Goal: Task Accomplishment & Management: Use online tool/utility

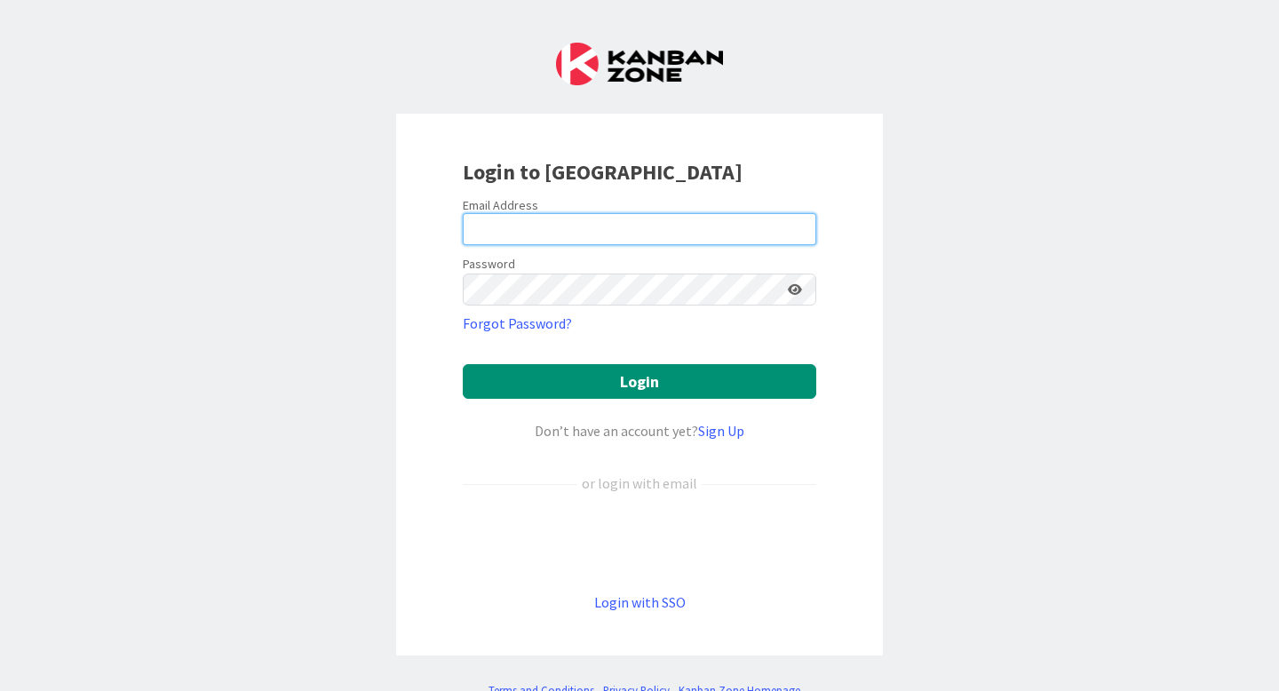
click at [741, 227] on input "email" at bounding box center [640, 229] width 354 height 32
type input "[PERSON_NAME][DOMAIN_NAME][EMAIL_ADDRESS][PERSON_NAME][DOMAIN_NAME]"
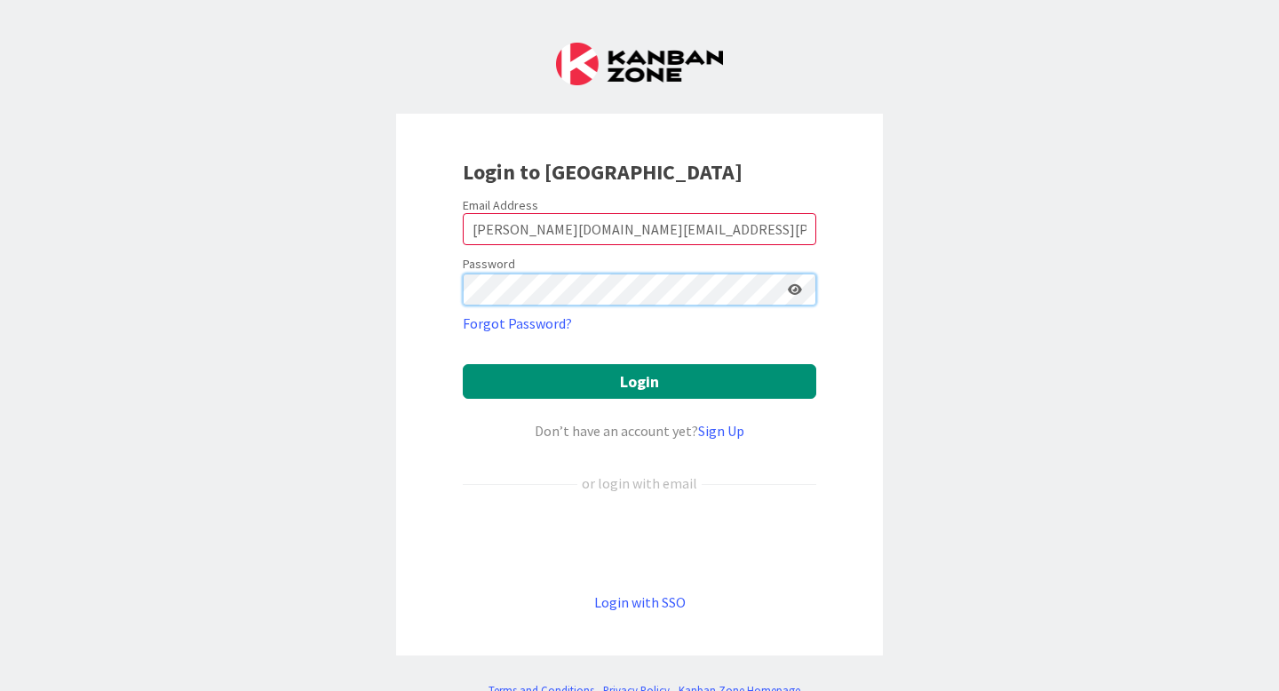
click at [463, 364] on button "Login" at bounding box center [640, 381] width 354 height 35
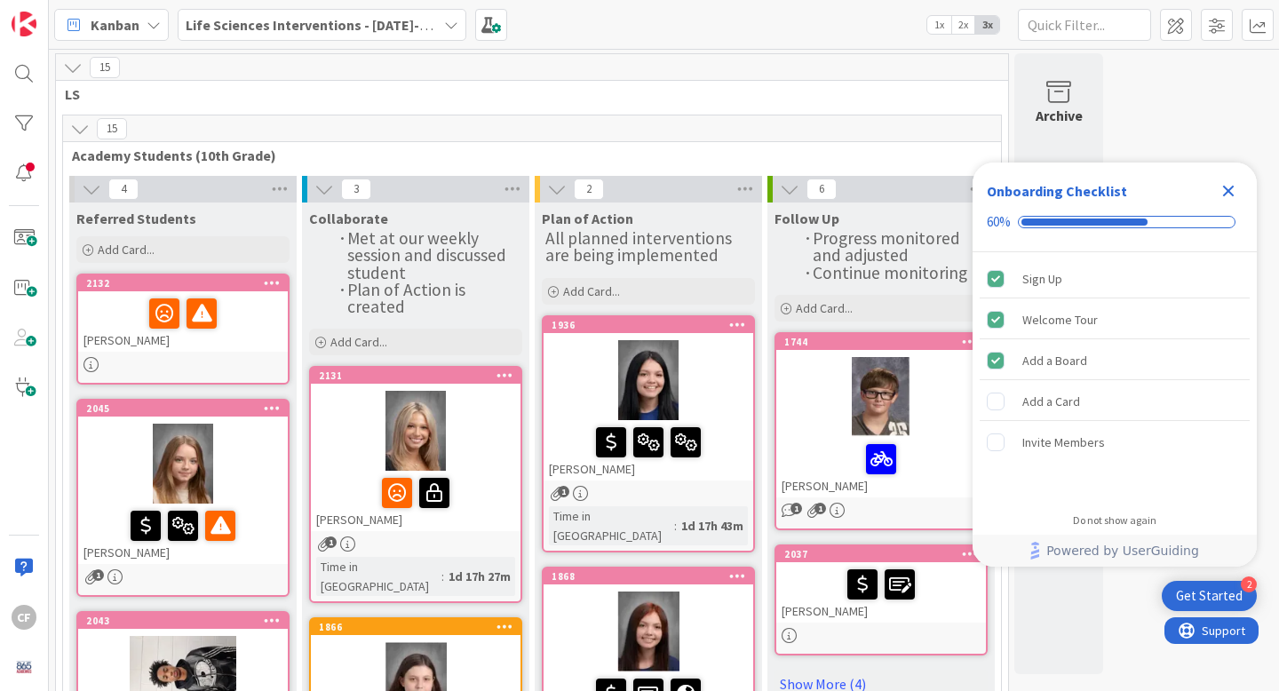
click at [1224, 193] on icon "Close Checklist" at bounding box center [1228, 190] width 21 height 21
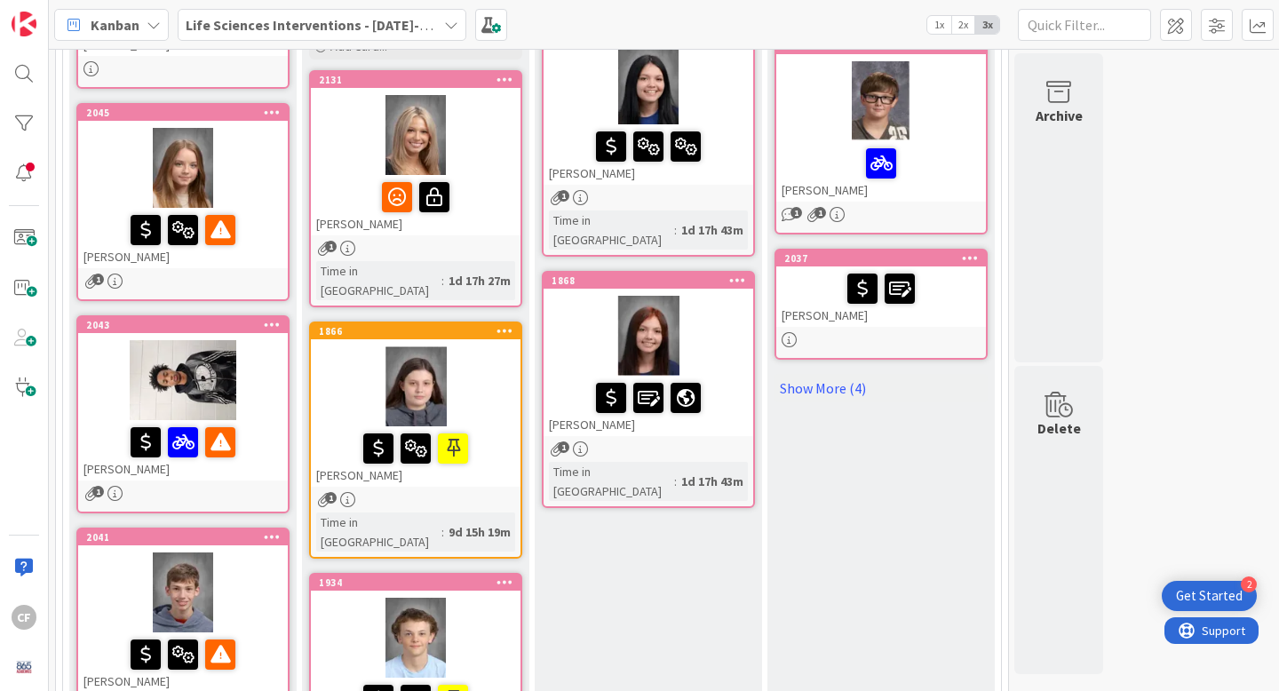
scroll to position [292, 0]
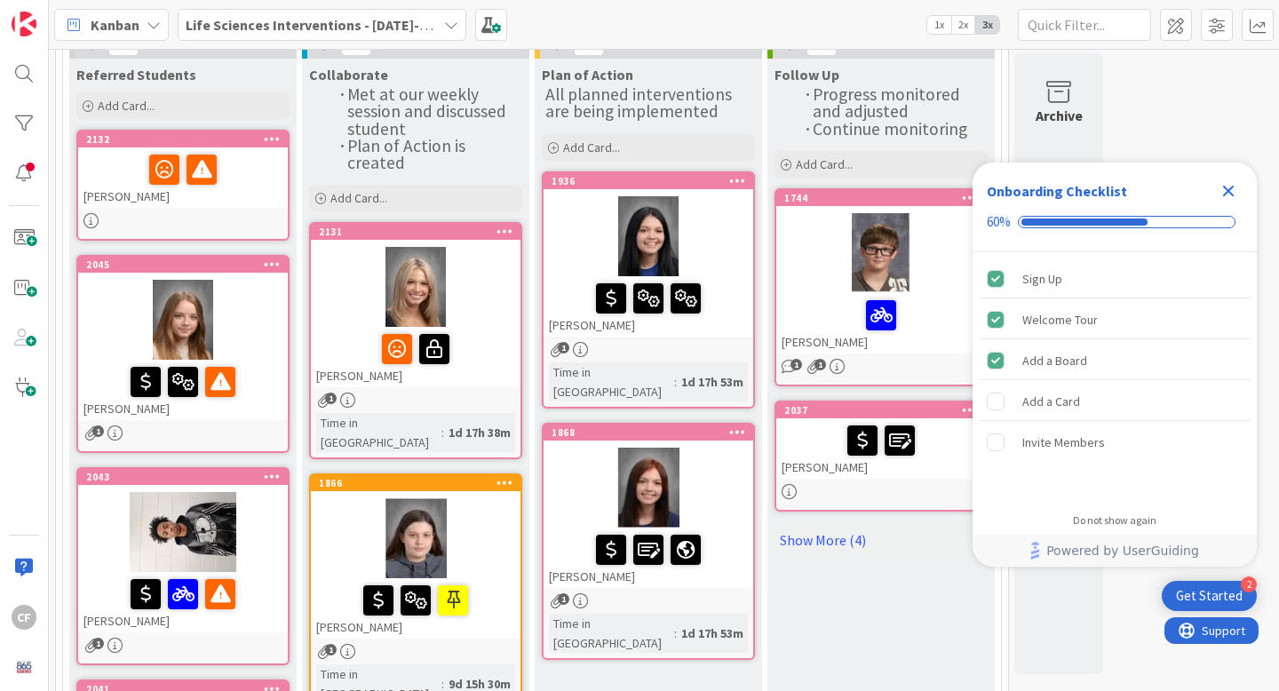
click at [1230, 187] on icon "Close Checklist" at bounding box center [1229, 192] width 12 height 12
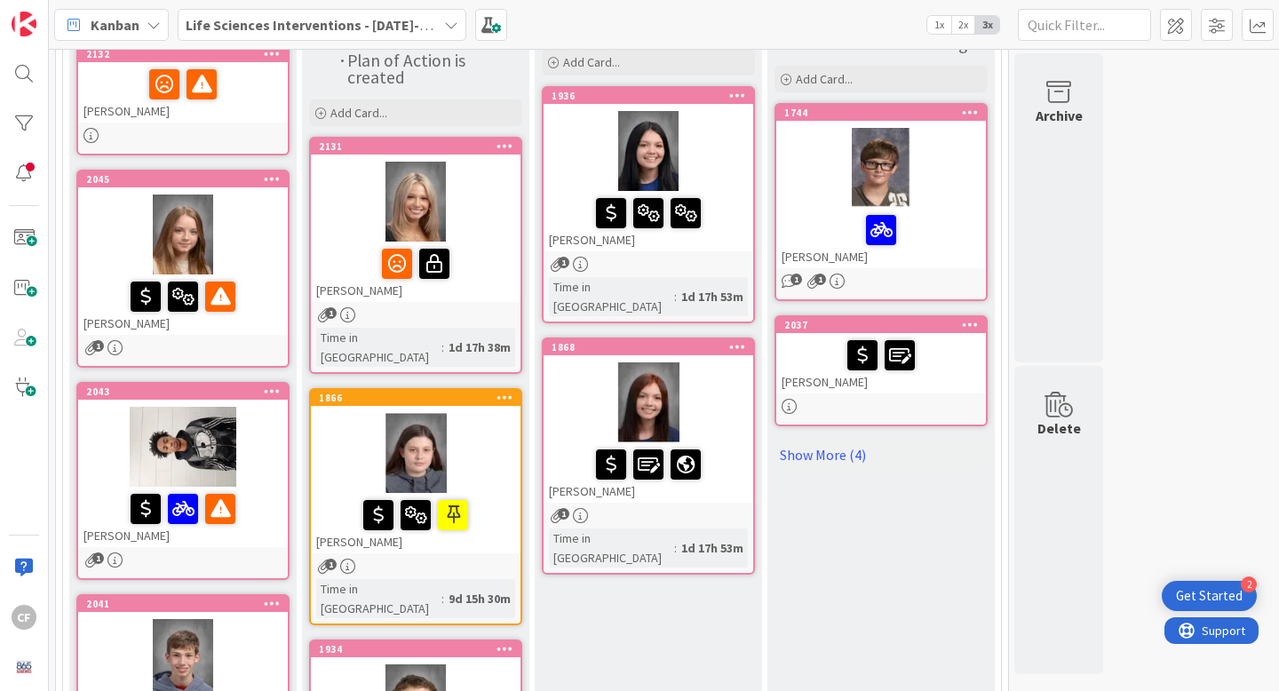
scroll to position [255, 0]
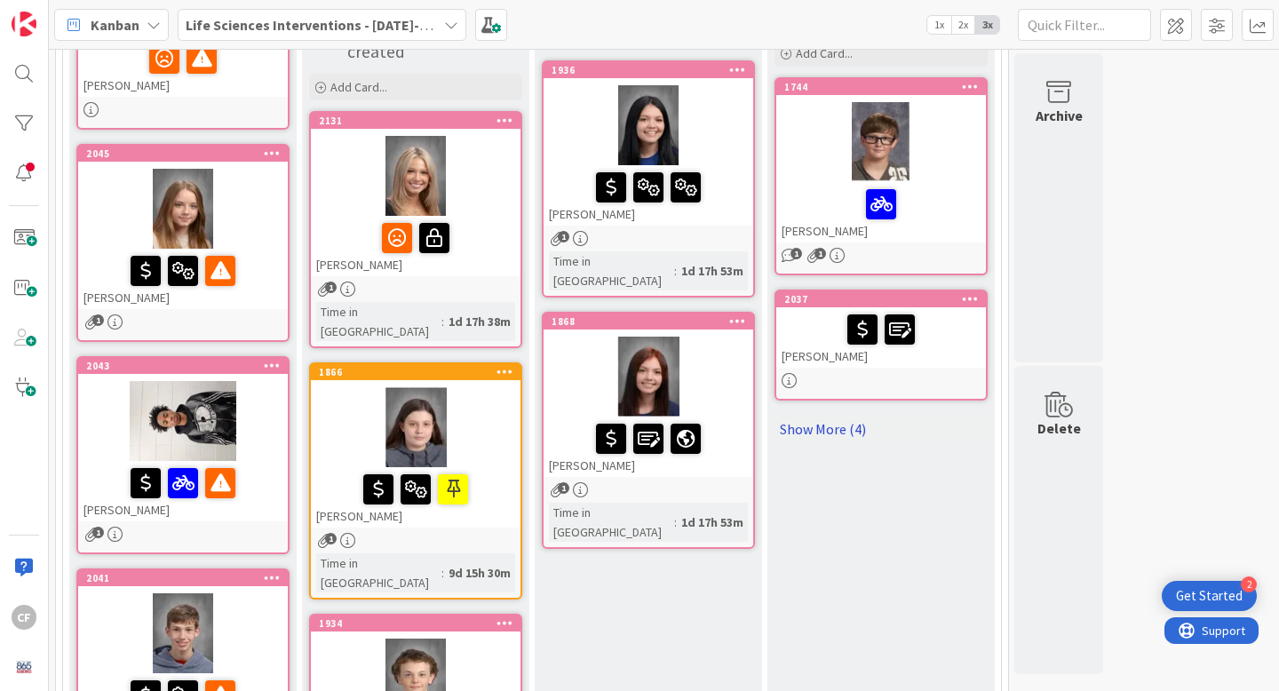
click at [856, 428] on link "Show More (4)" at bounding box center [881, 429] width 213 height 28
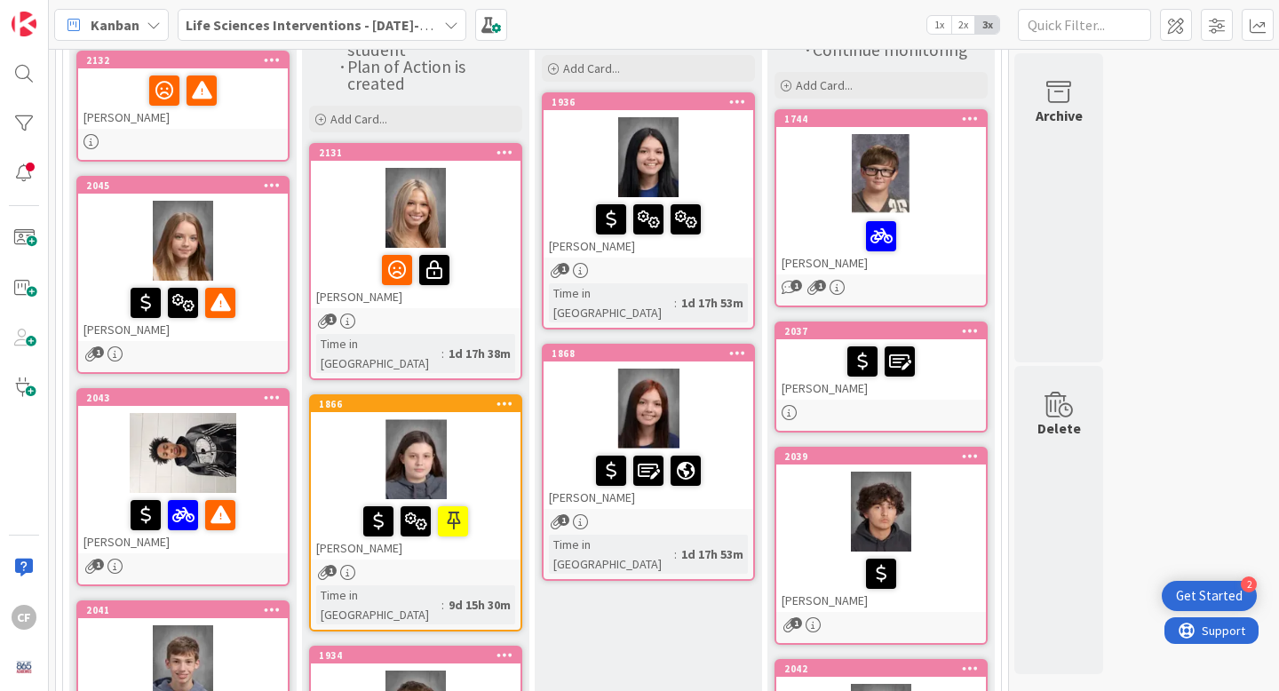
scroll to position [222, 0]
